Goal: Information Seeking & Learning: Learn about a topic

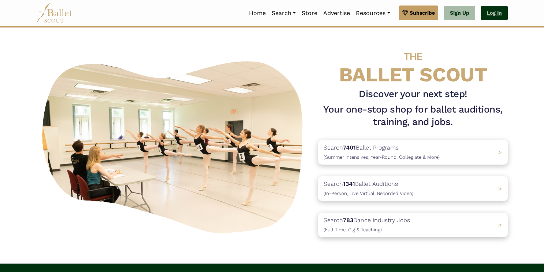
click at [498, 9] on link "Log In" at bounding box center [494, 13] width 27 height 15
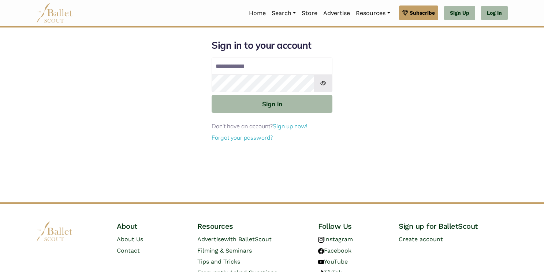
type input "**********"
click at [325, 83] on img at bounding box center [323, 83] width 18 height 18
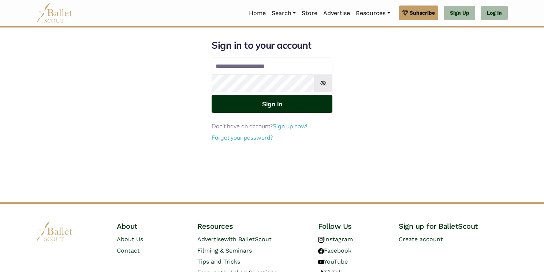
click at [280, 105] on button "Sign in" at bounding box center [272, 104] width 121 height 18
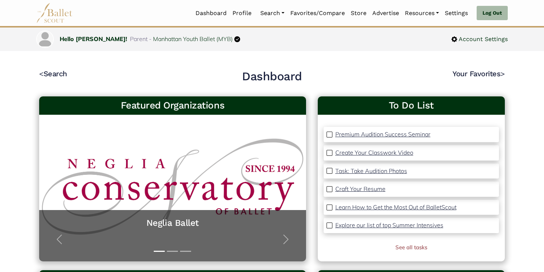
click at [282, 52] on link "Auditions" at bounding box center [292, 52] width 70 height 11
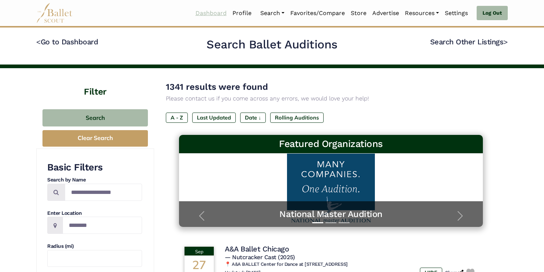
click at [218, 11] on link "Dashboard" at bounding box center [210, 12] width 37 height 15
click at [206, 17] on link "Dashboard" at bounding box center [210, 12] width 37 height 15
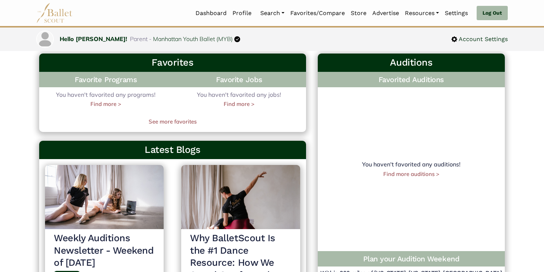
scroll to position [217, 0]
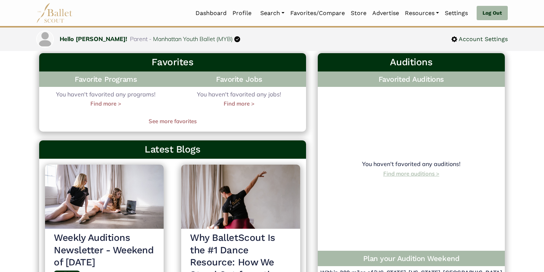
click at [427, 175] on link "Find more auditions >" at bounding box center [411, 173] width 56 height 7
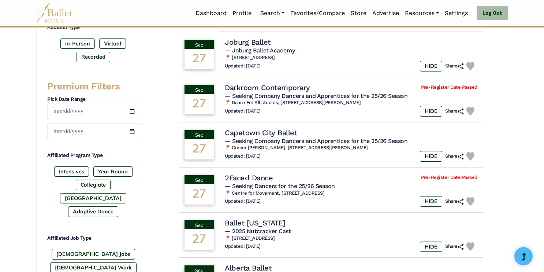
scroll to position [263, 0]
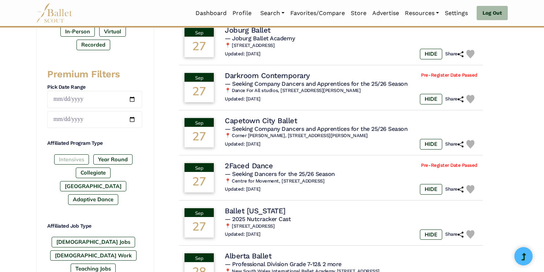
click at [69, 159] on label "Intensives" at bounding box center [71, 159] width 35 height 10
click at [128, 158] on label "Year Round" at bounding box center [112, 159] width 39 height 10
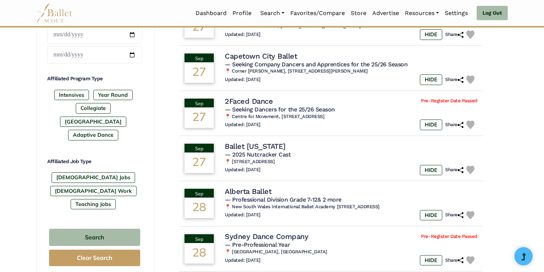
scroll to position [328, 0]
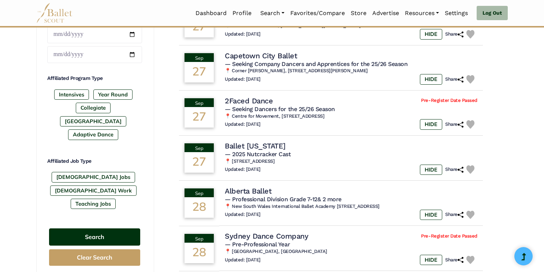
click at [121, 228] on button "Search" at bounding box center [94, 236] width 91 height 17
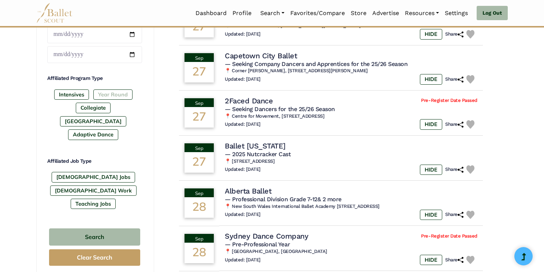
click at [114, 92] on label "Year Round" at bounding box center [112, 94] width 39 height 10
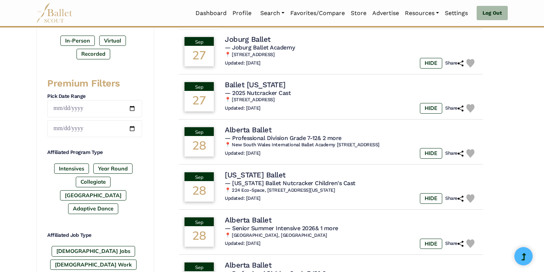
scroll to position [259, 0]
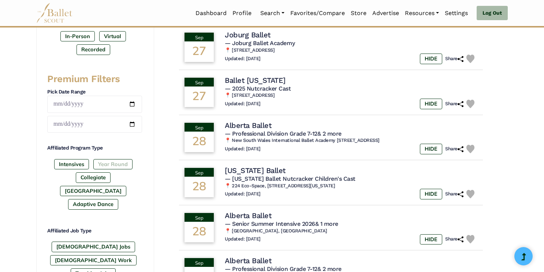
click at [115, 164] on label "Year Round" at bounding box center [112, 164] width 39 height 10
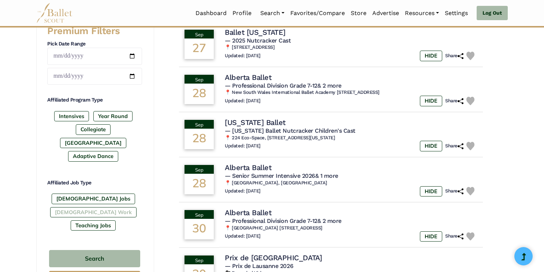
scroll to position [313, 0]
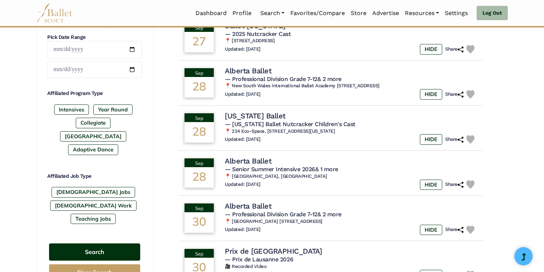
click at [127, 243] on button "Search" at bounding box center [94, 251] width 91 height 17
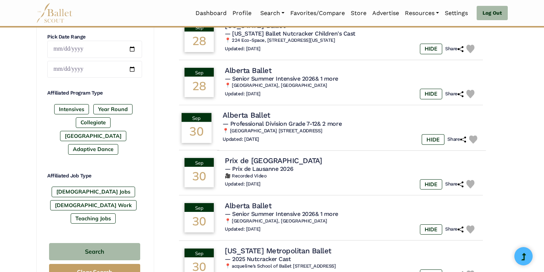
scroll to position [315, 0]
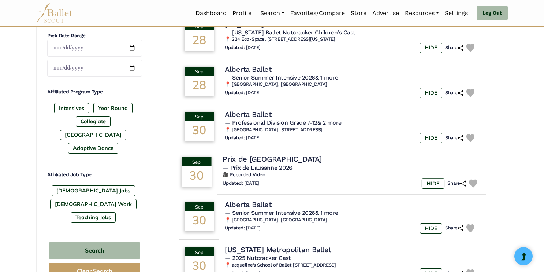
click at [215, 168] on td "Sep 30" at bounding box center [196, 172] width 41 height 46
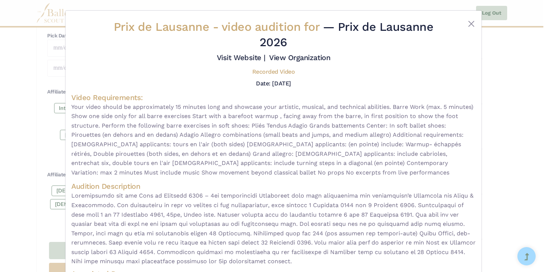
click at [477, 23] on div "Prix de Lausanne - video audition for — Prix de Lausanne 2026 Visit Website | V…" at bounding box center [274, 161] width 416 height 300
click at [468, 25] on button "Close" at bounding box center [471, 23] width 9 height 9
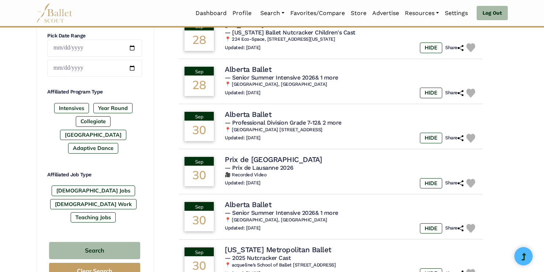
scroll to position [0, 0]
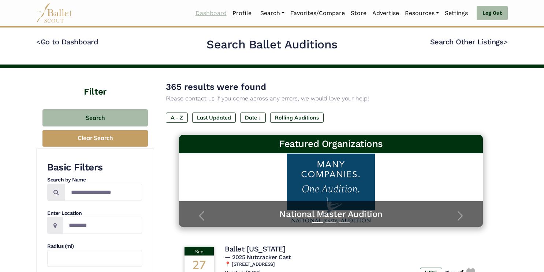
click at [203, 12] on link "Dashboard" at bounding box center [210, 12] width 37 height 15
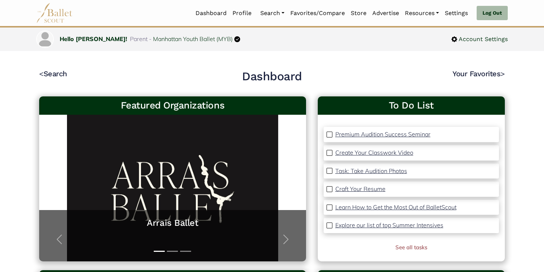
click at [353, 225] on p "Explore our list of top Summer Intensives" at bounding box center [389, 224] width 108 height 7
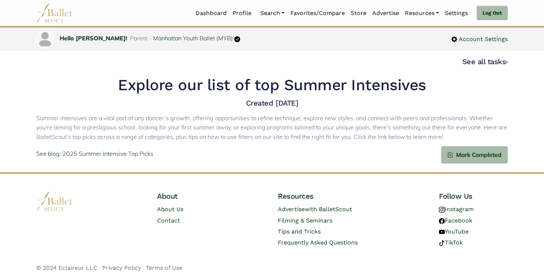
scroll to position [7, 0]
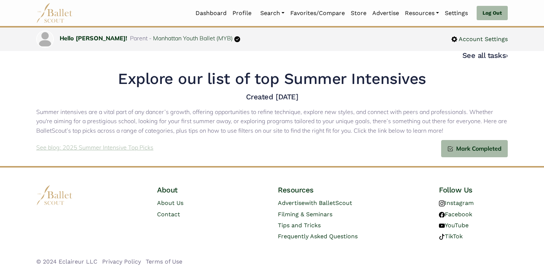
click at [76, 149] on p "See blog: 2025 Summer Intensive Top Picks" at bounding box center [94, 148] width 117 height 10
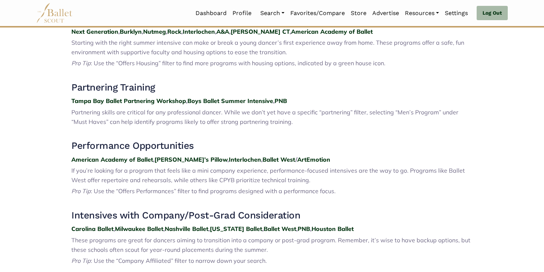
scroll to position [412, 0]
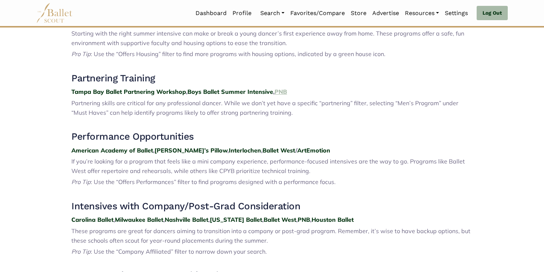
click at [283, 93] on strong "PNB" at bounding box center [280, 91] width 12 height 7
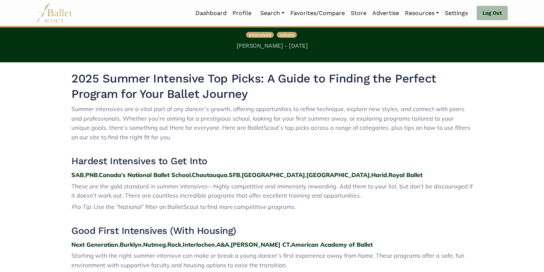
scroll to position [191, 0]
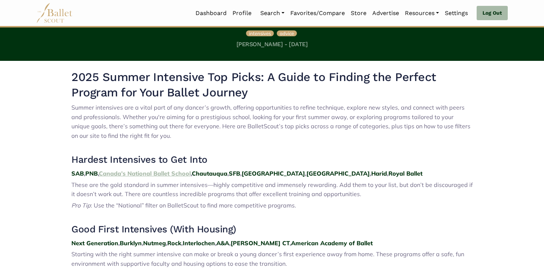
click at [125, 175] on strong "Canada’s National Ballet School" at bounding box center [145, 172] width 92 height 7
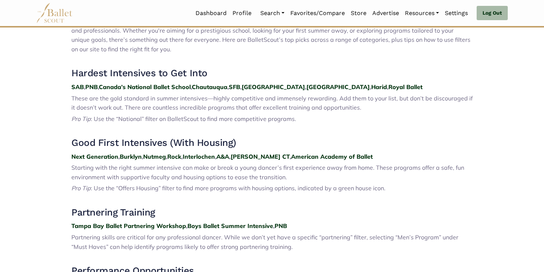
scroll to position [280, 0]
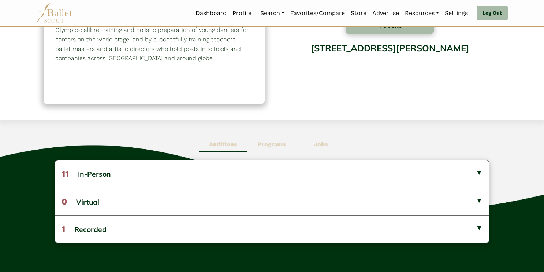
scroll to position [102, 0]
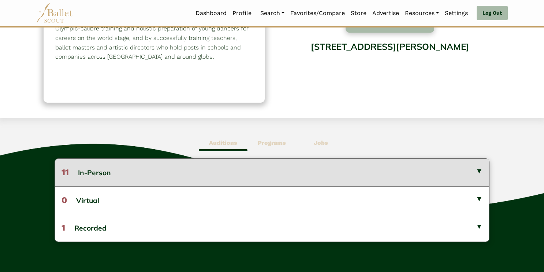
click at [279, 162] on button "11 In-Person" at bounding box center [272, 171] width 434 height 27
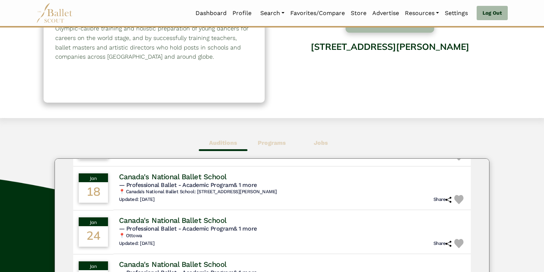
scroll to position [201, 0]
